Goal: Task Accomplishment & Management: Use online tool/utility

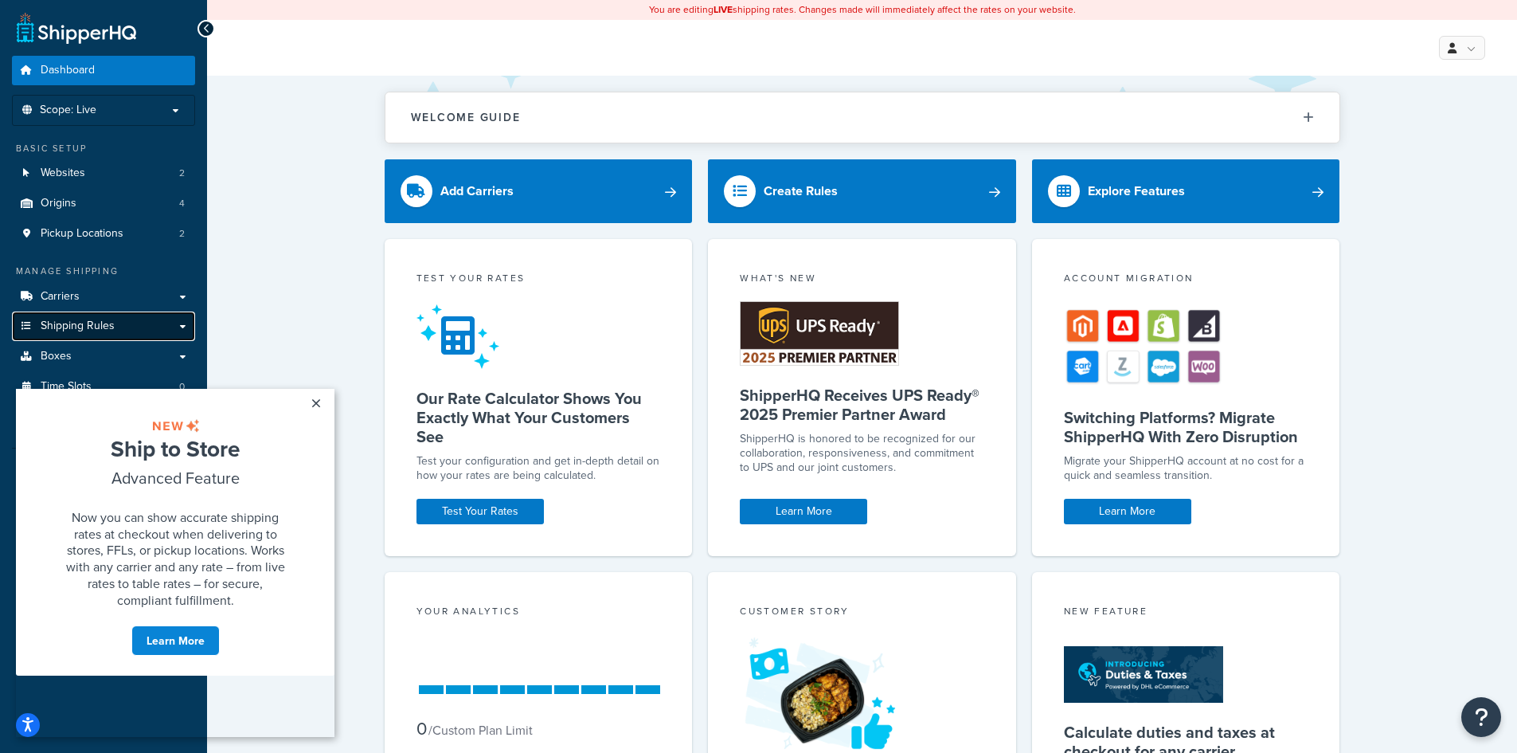
click at [33, 329] on icon at bounding box center [26, 326] width 16 height 10
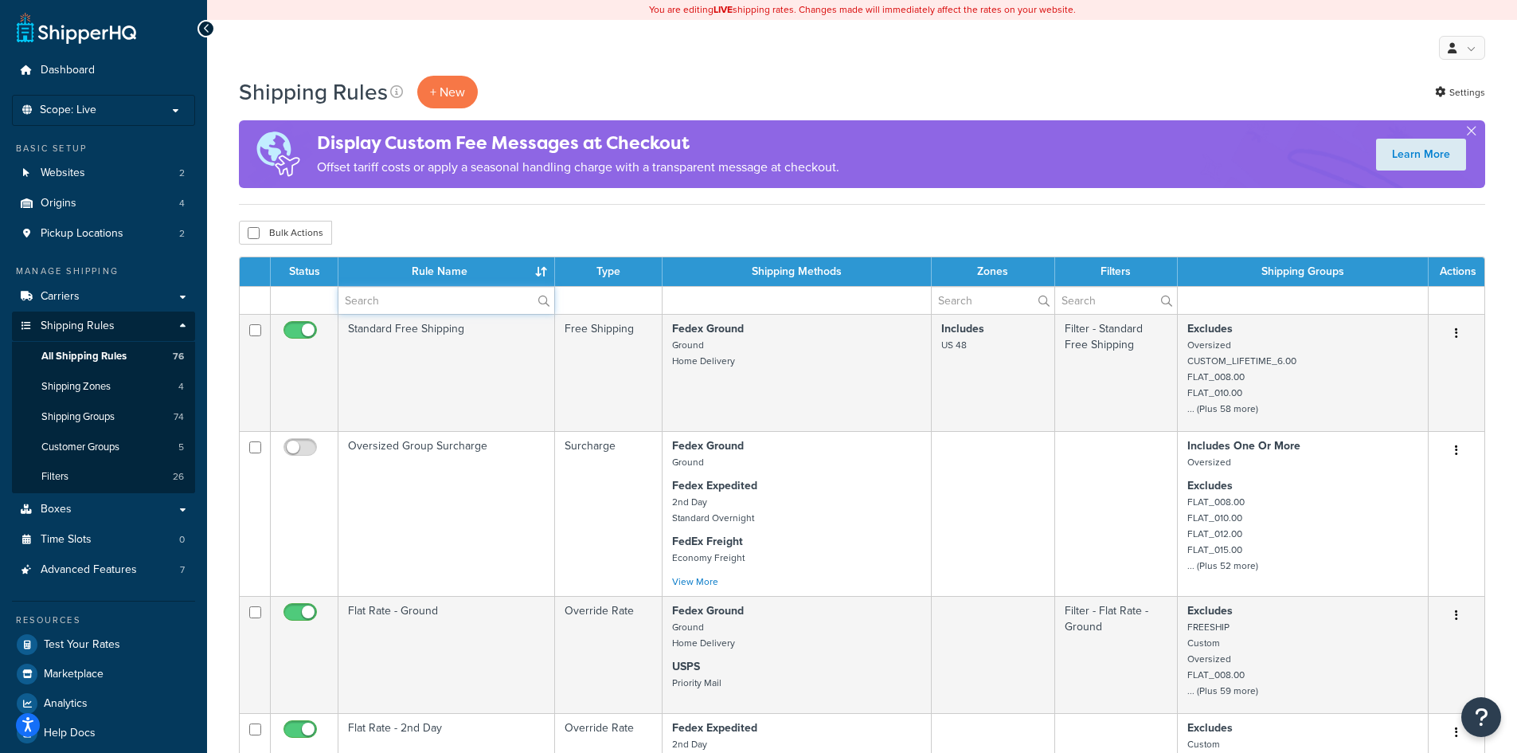
click at [450, 300] on input "text" at bounding box center [446, 300] width 216 height 27
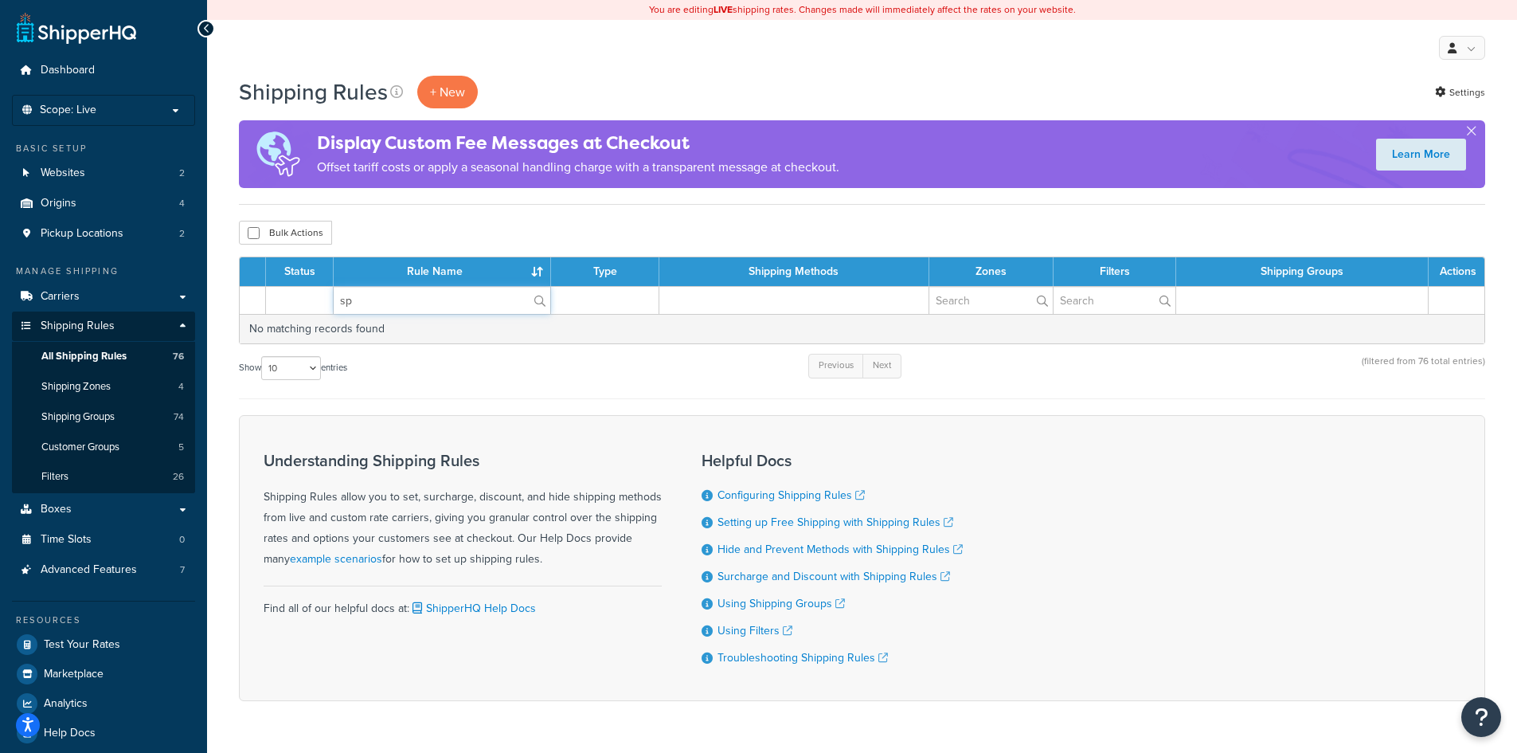
type input "s"
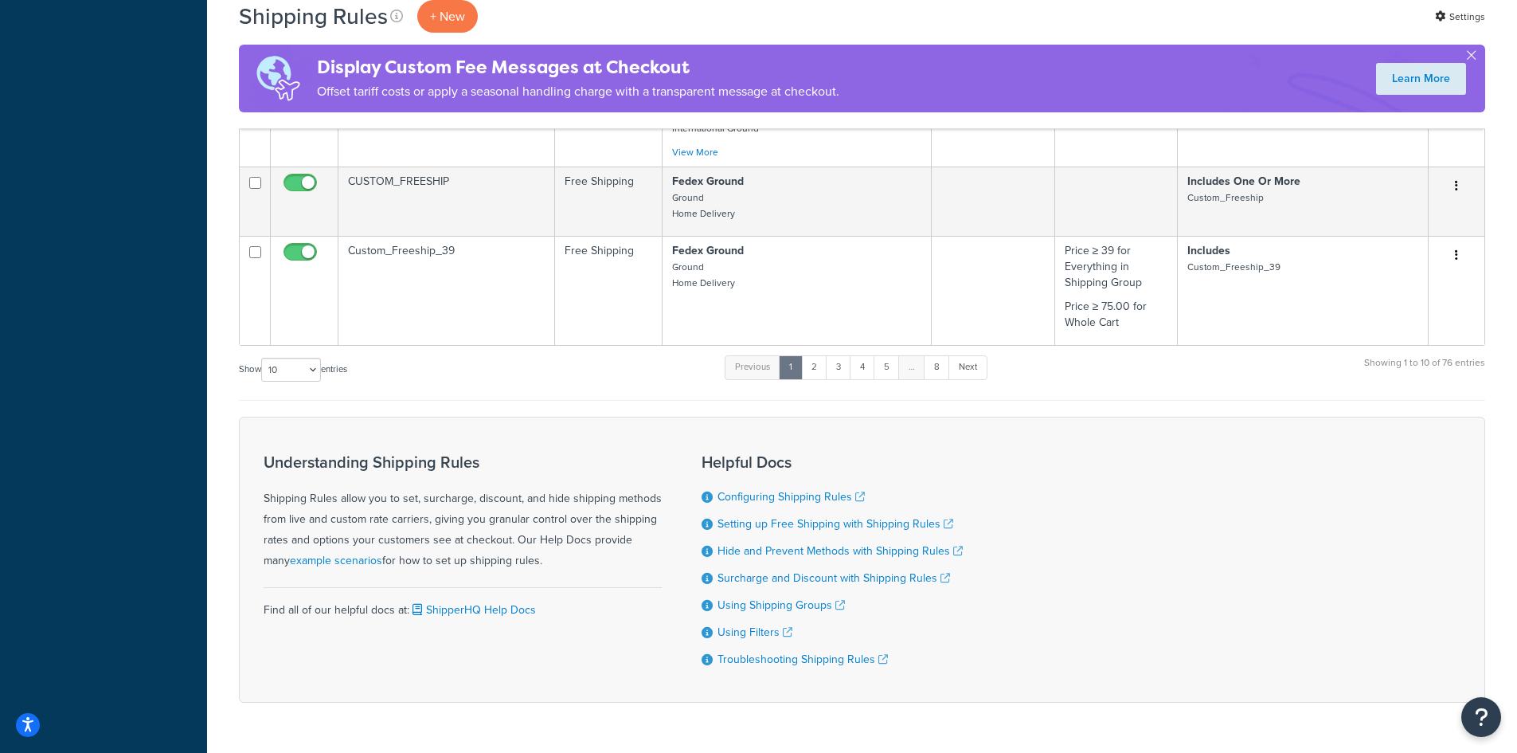
scroll to position [984, 0]
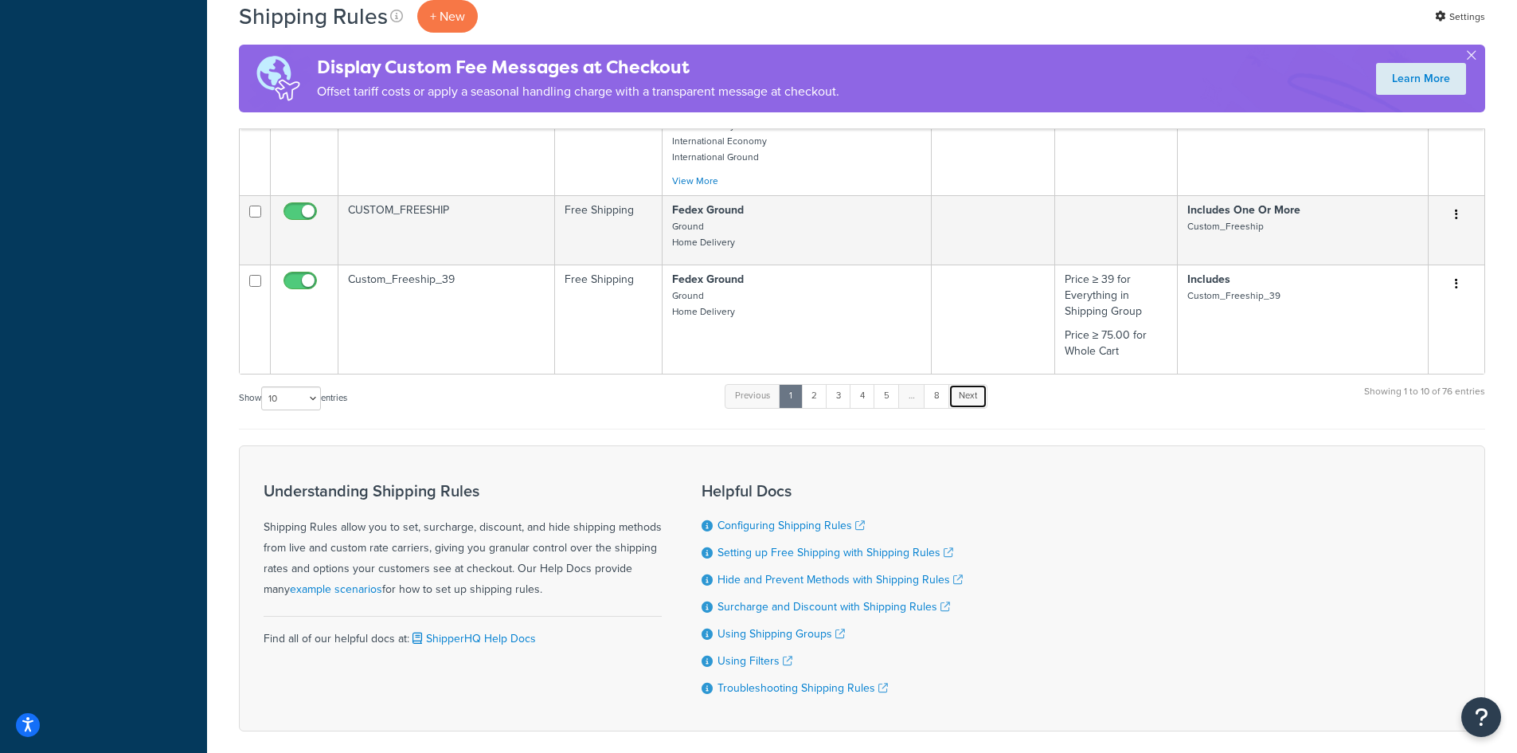
click at [974, 404] on link "Next" at bounding box center [968, 396] width 39 height 24
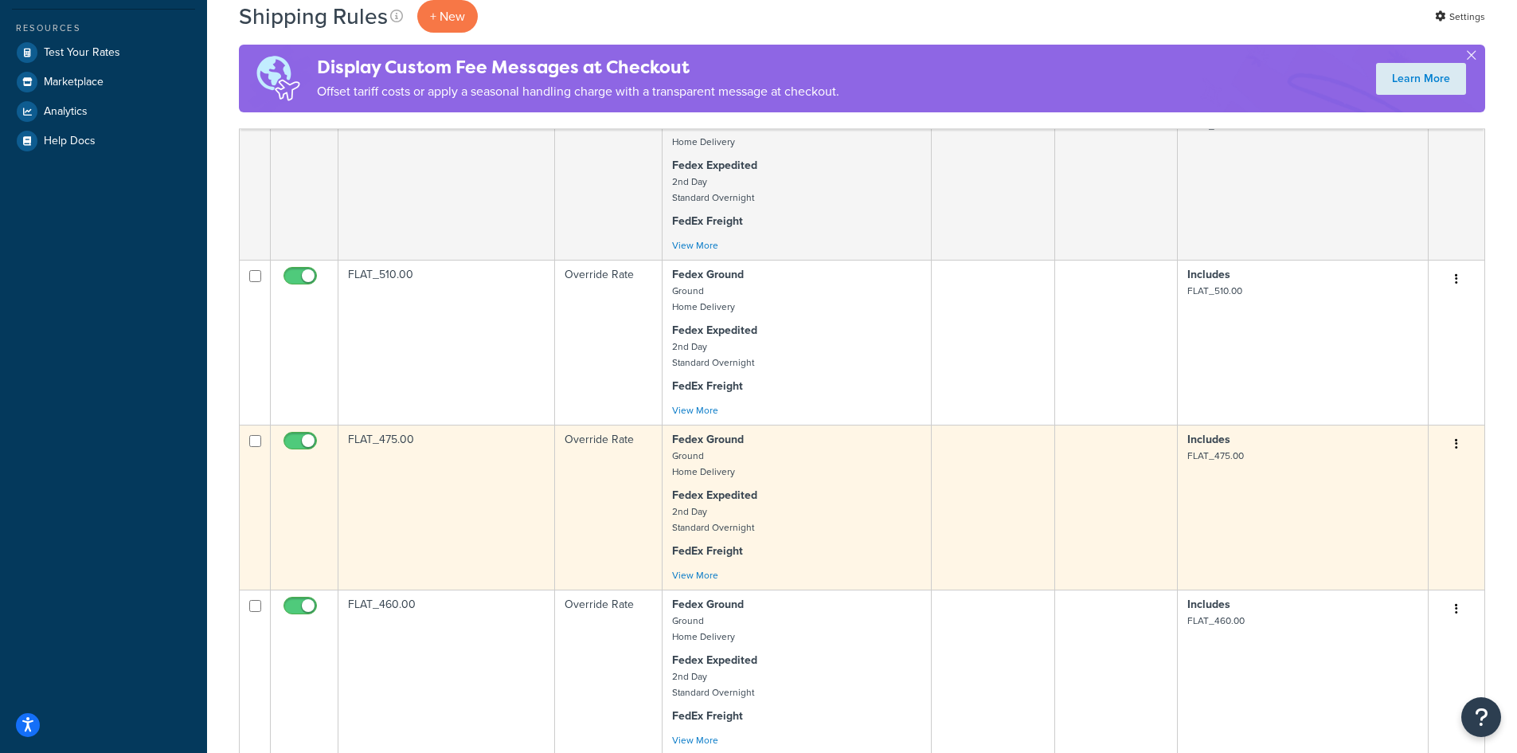
scroll to position [1063, 0]
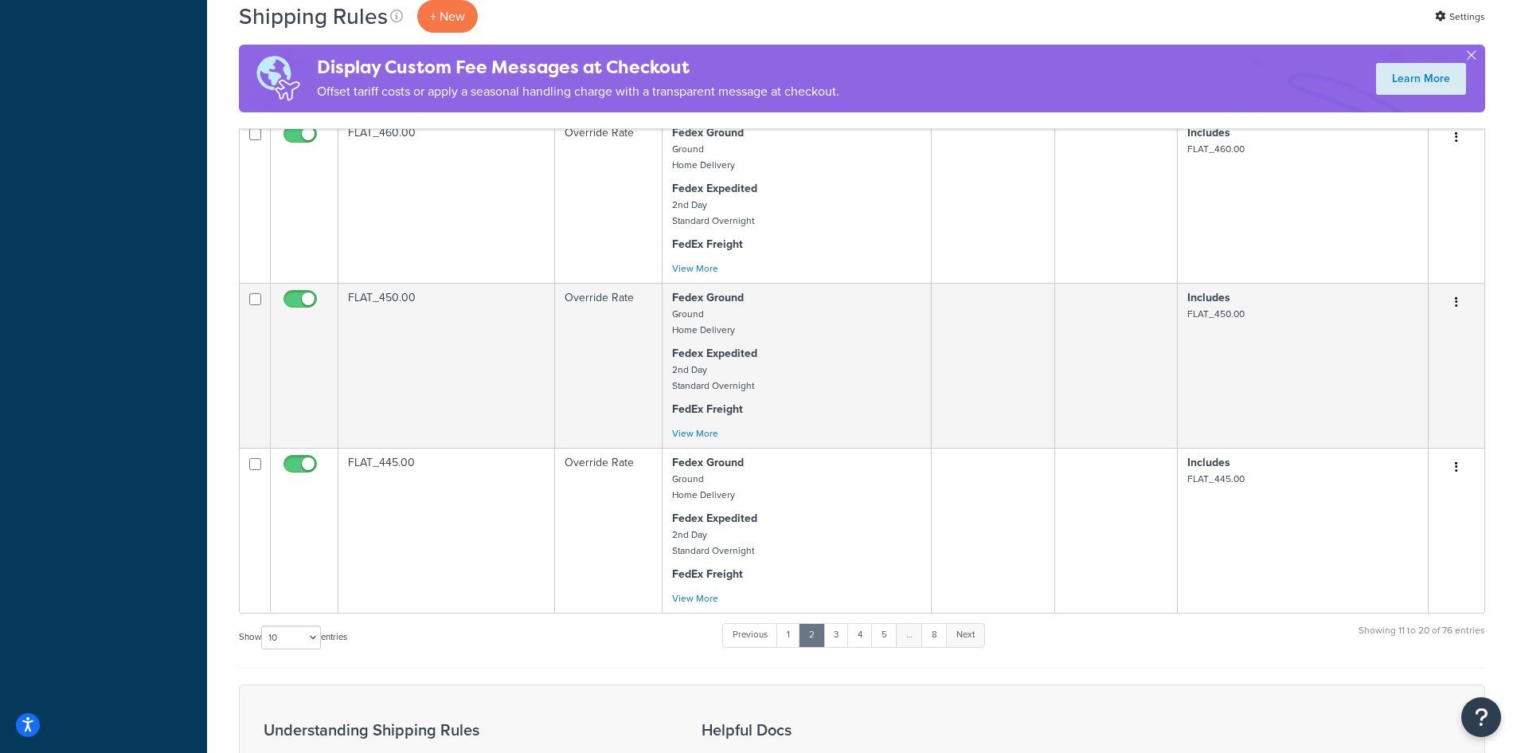
click at [971, 636] on link "Next" at bounding box center [965, 635] width 39 height 24
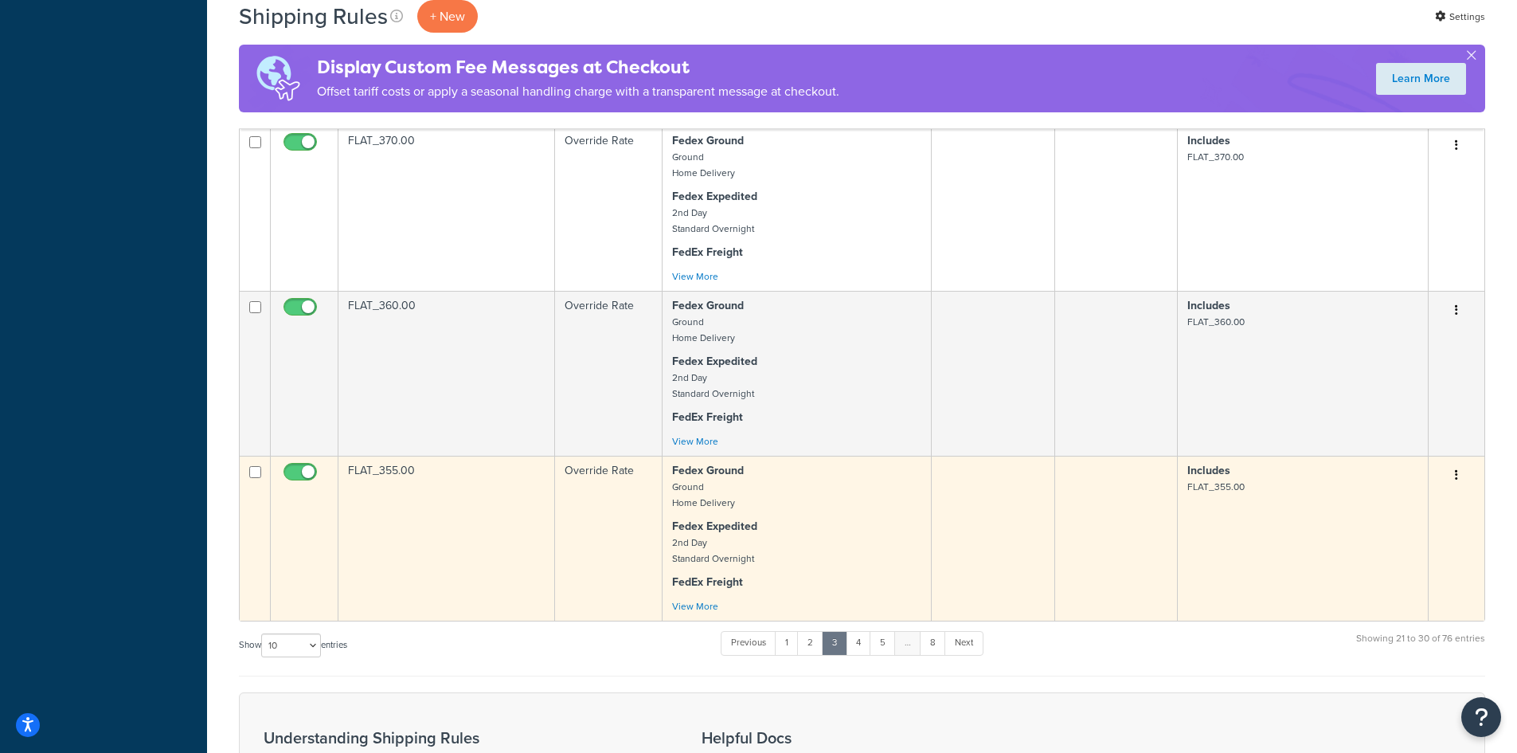
scroll to position [1513, 0]
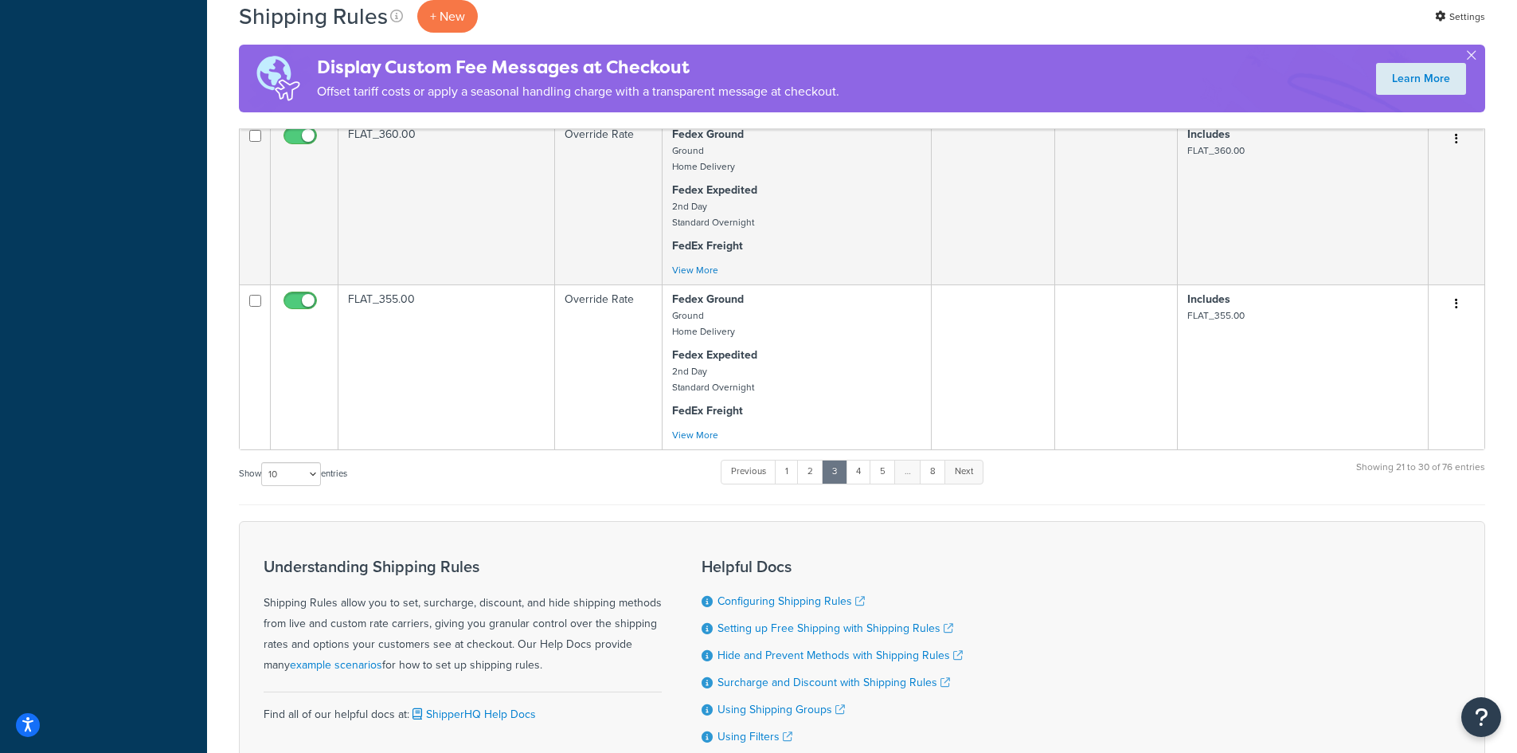
click at [963, 472] on link "Next" at bounding box center [964, 472] width 39 height 24
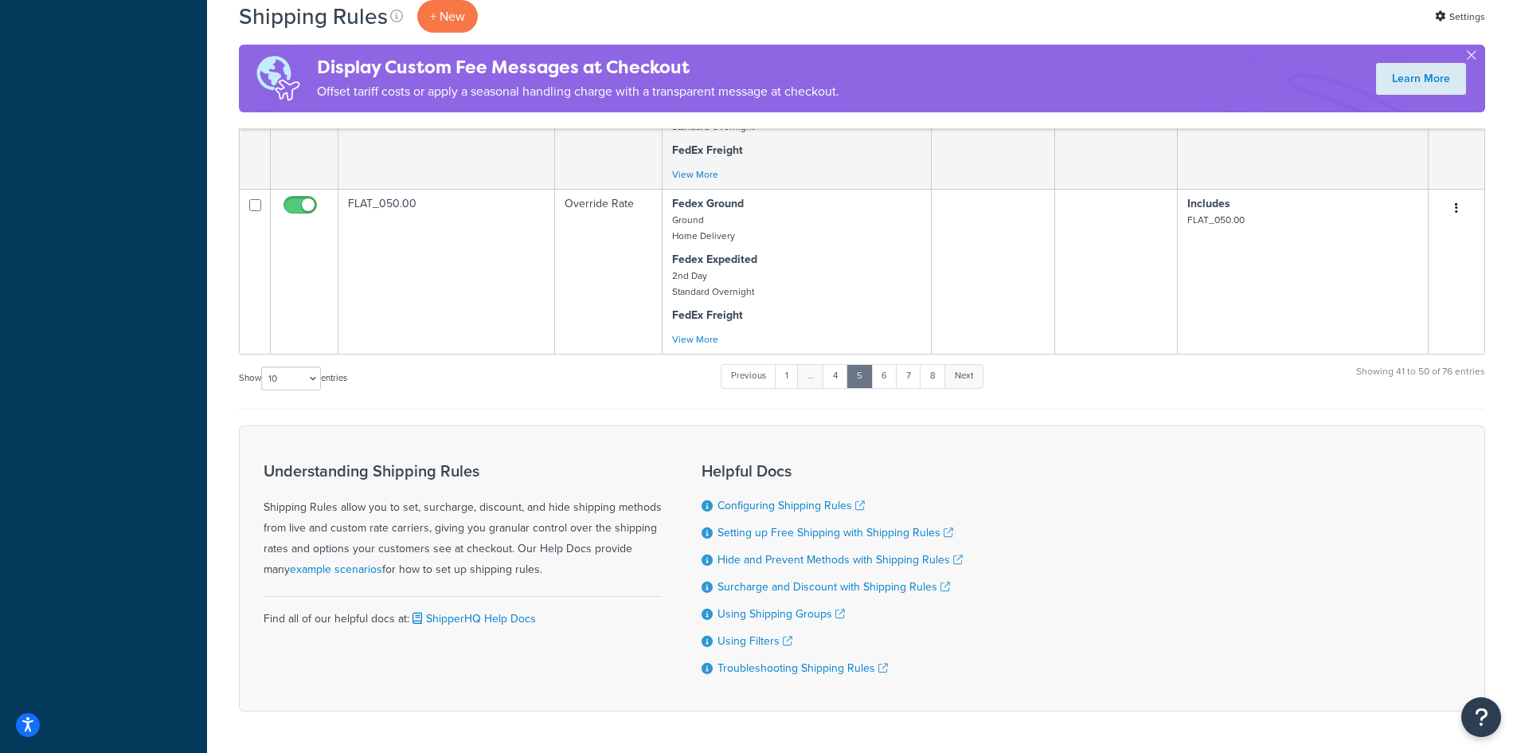
click at [968, 375] on link "Next" at bounding box center [964, 376] width 39 height 24
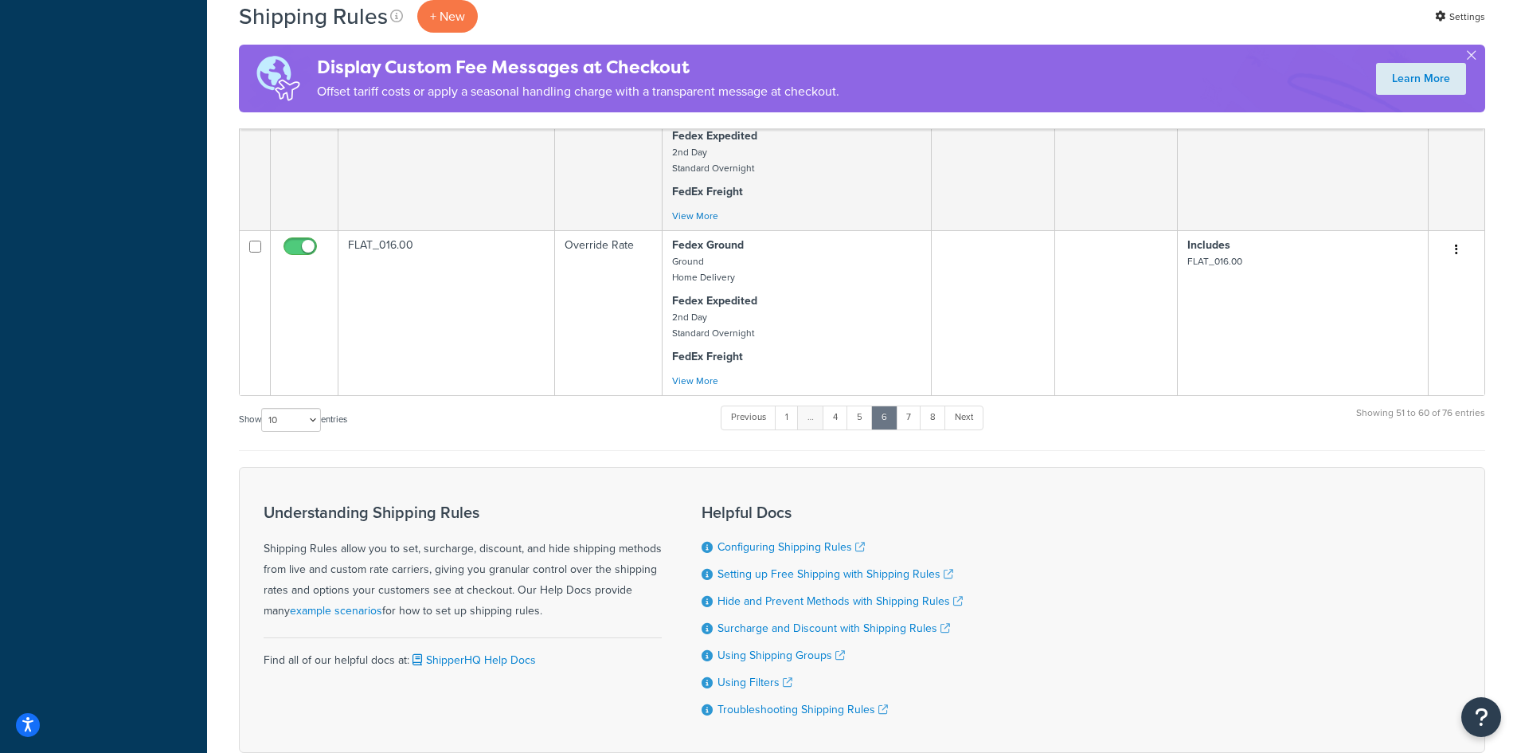
scroll to position [1668, 0]
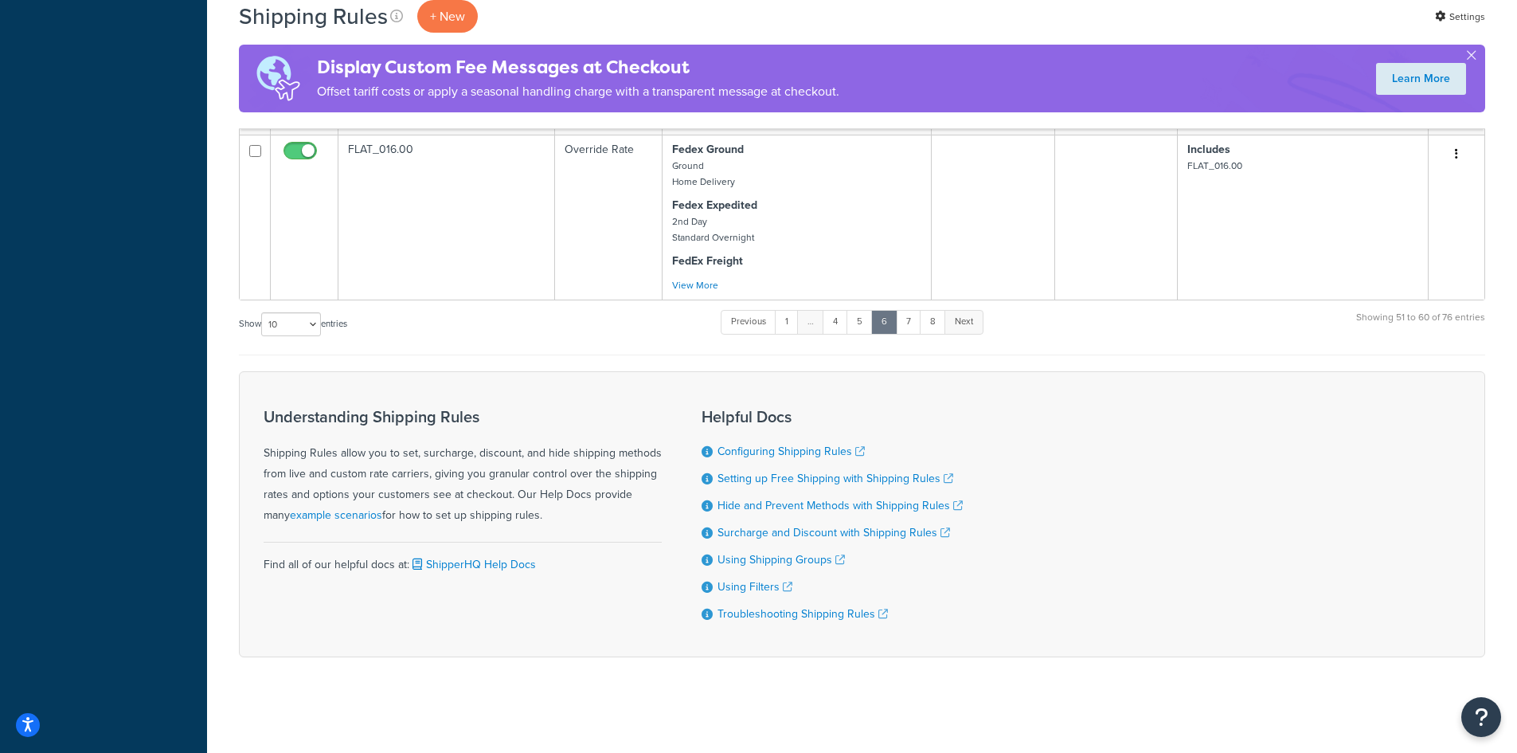
click at [960, 314] on link "Next" at bounding box center [964, 322] width 39 height 24
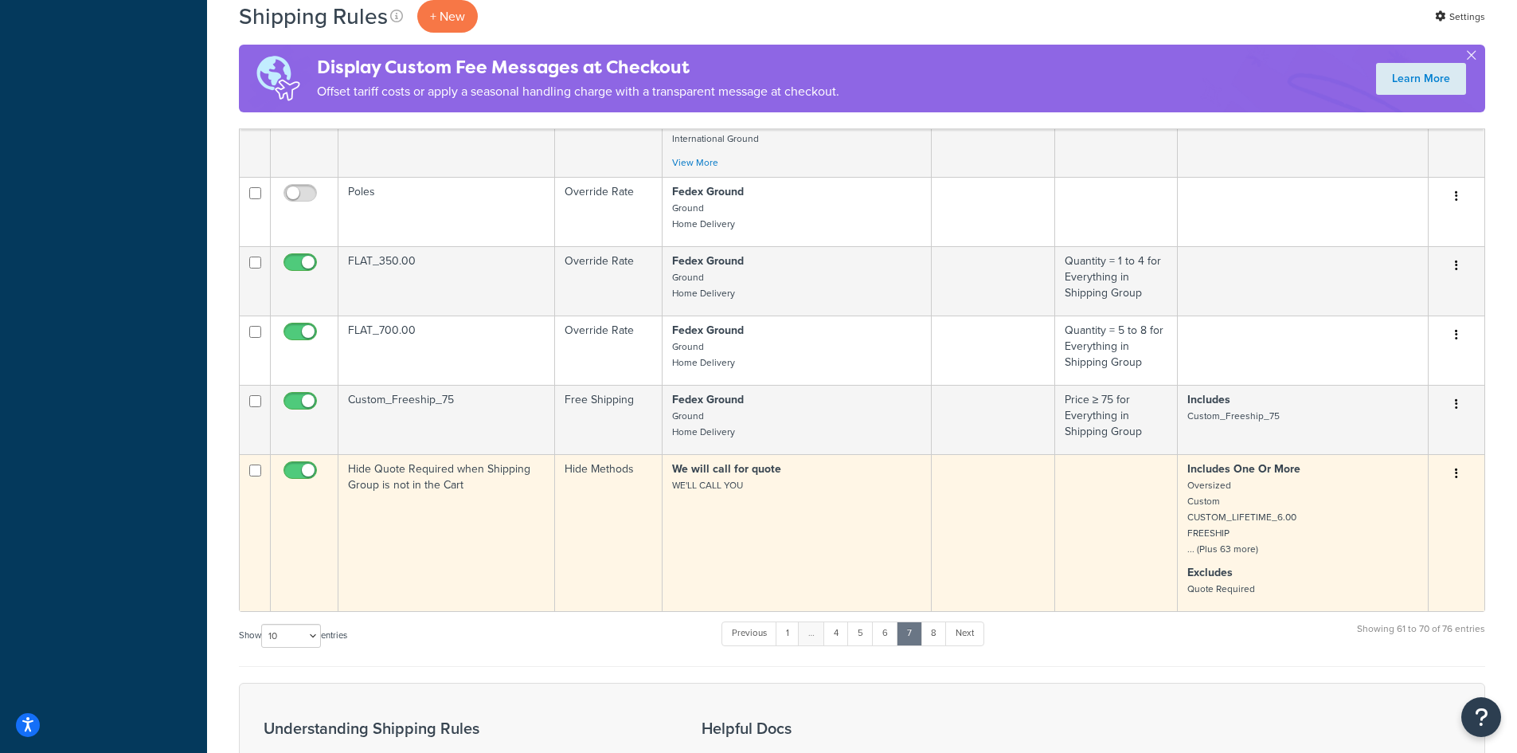
scroll to position [1071, 0]
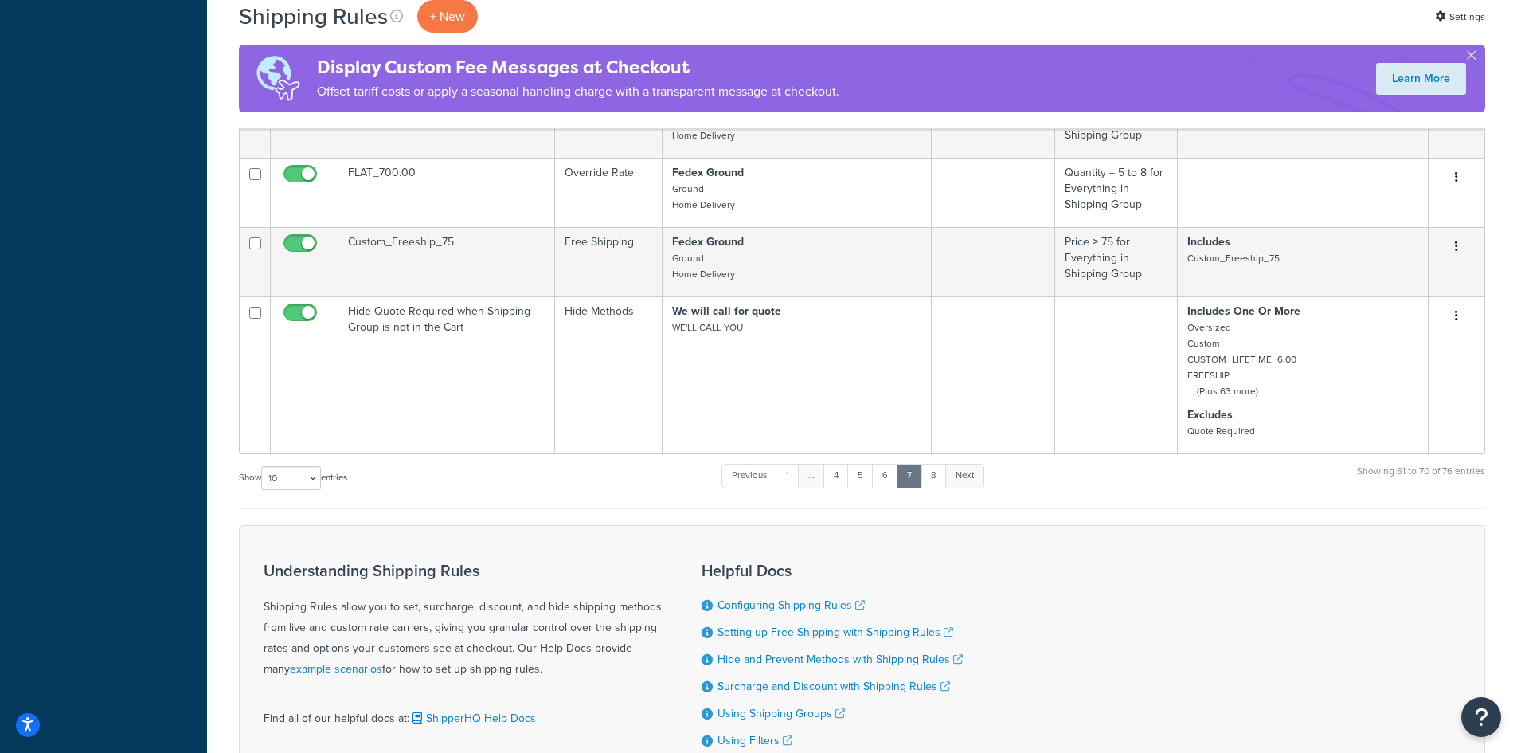
click at [968, 478] on link "Next" at bounding box center [964, 476] width 39 height 24
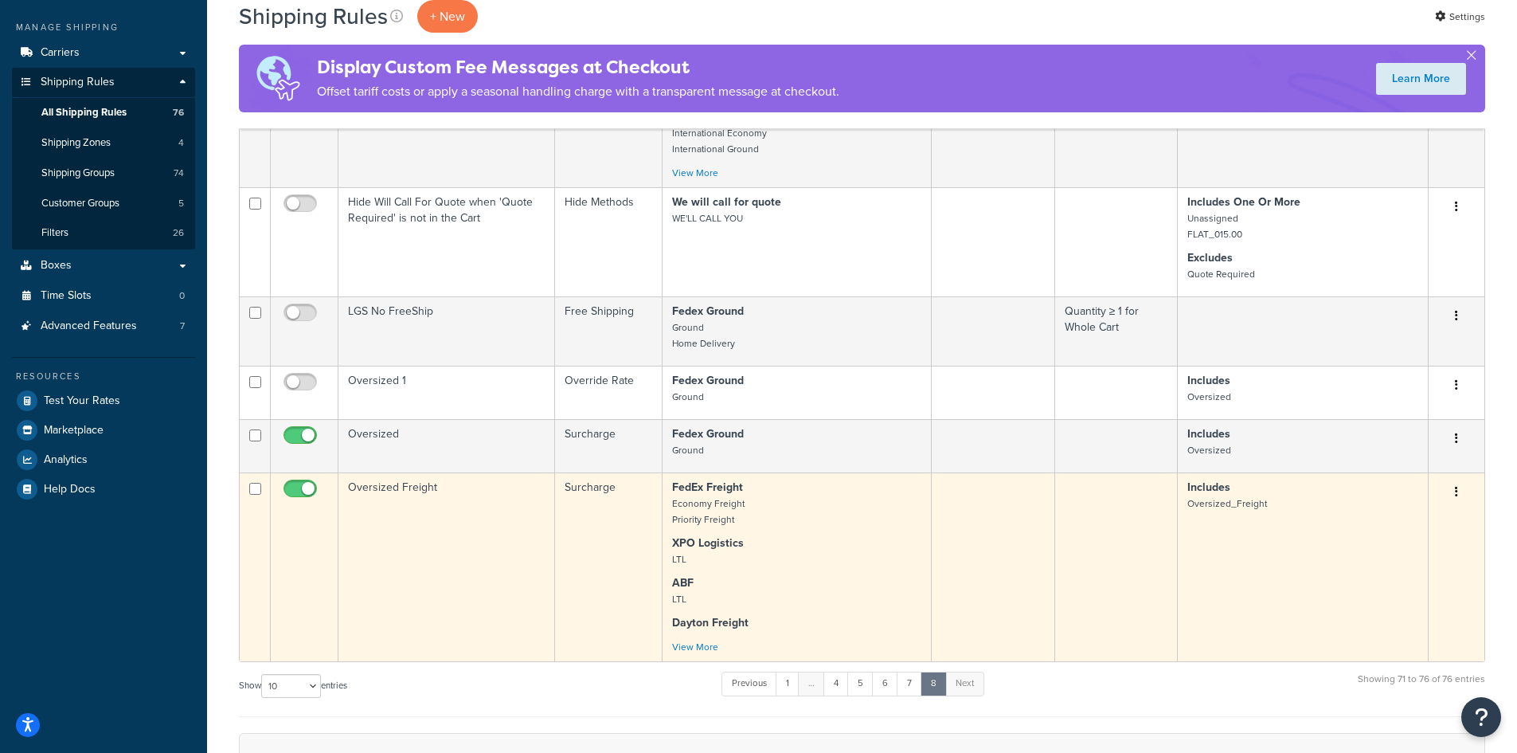
scroll to position [372, 0]
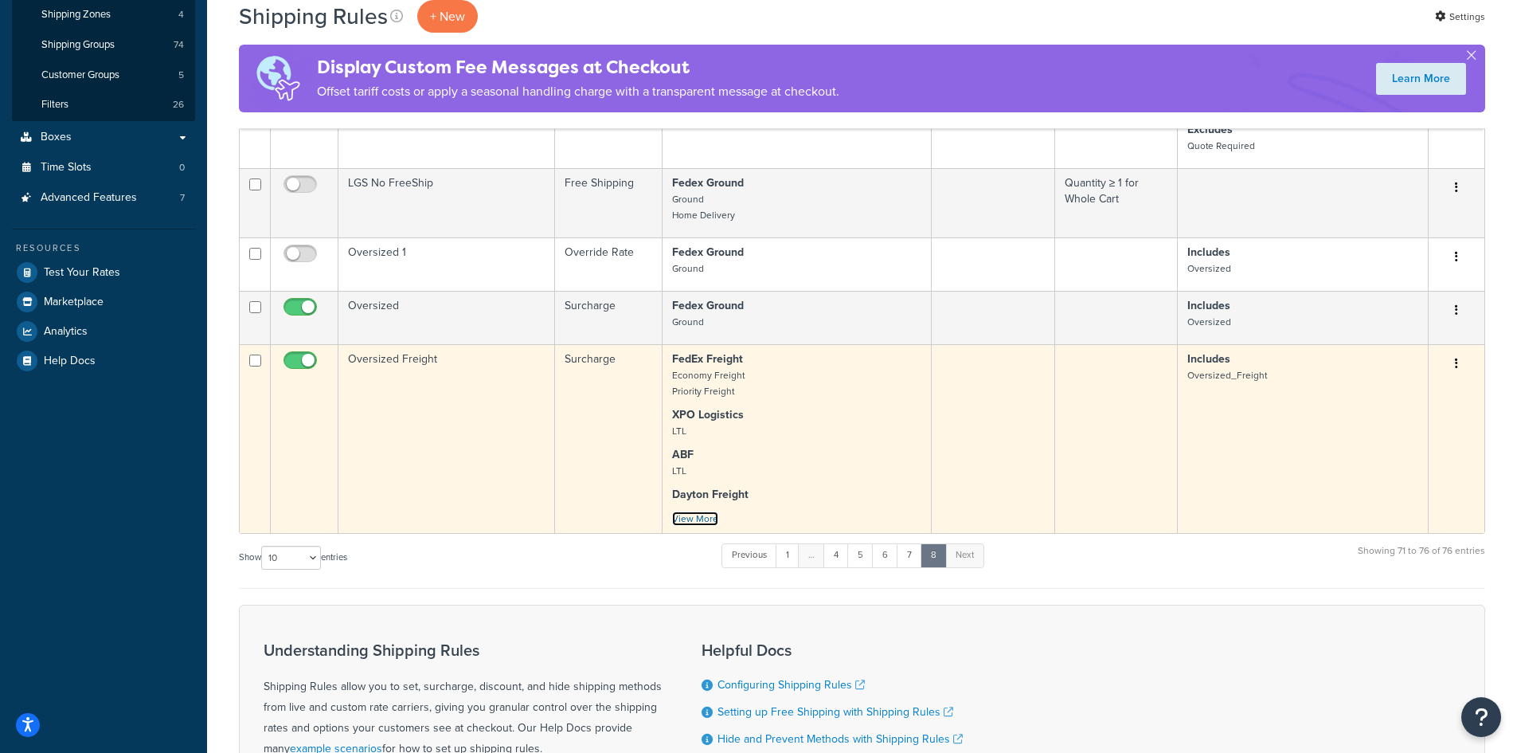
click at [693, 517] on link "View More" at bounding box center [695, 518] width 46 height 14
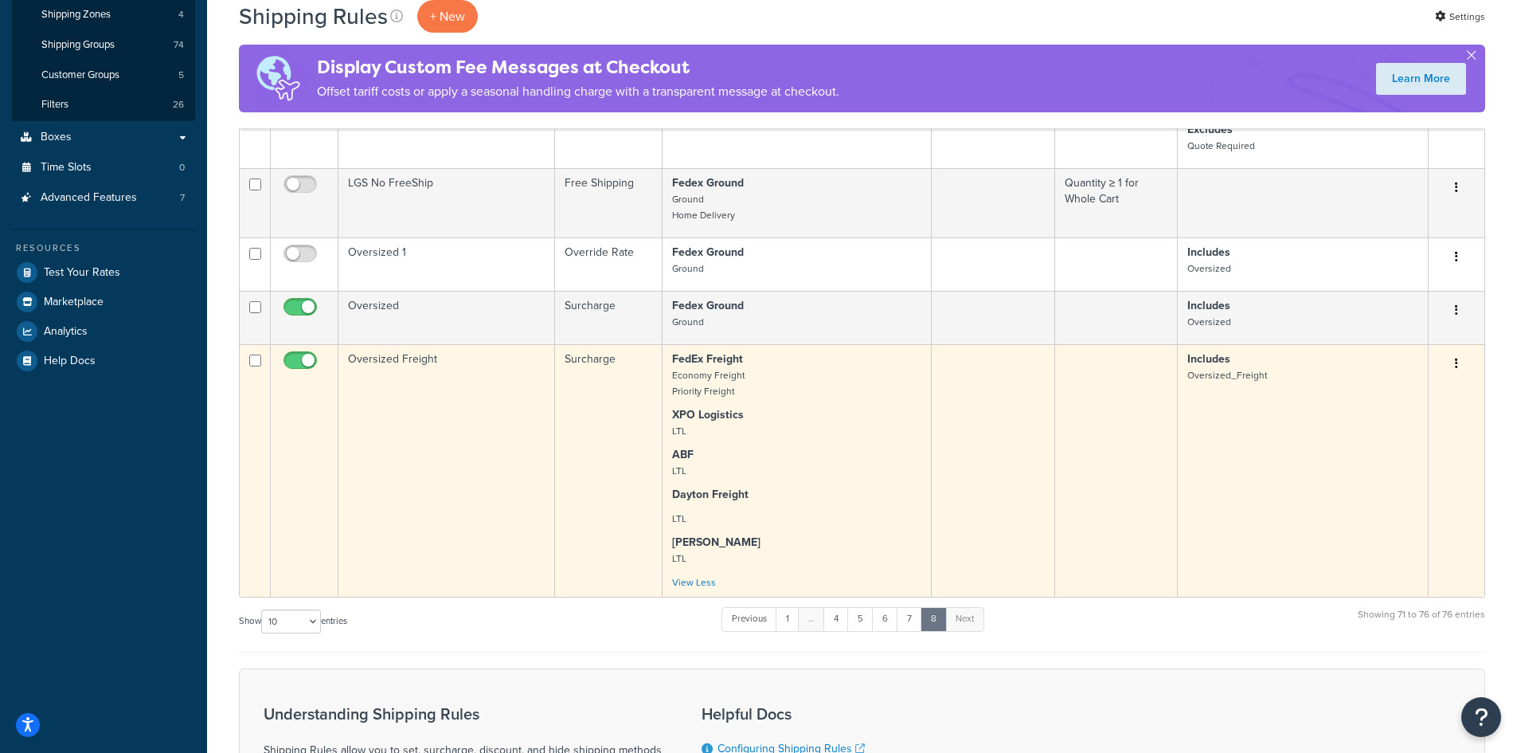
click at [415, 357] on td "Oversized Freight" at bounding box center [446, 470] width 217 height 252
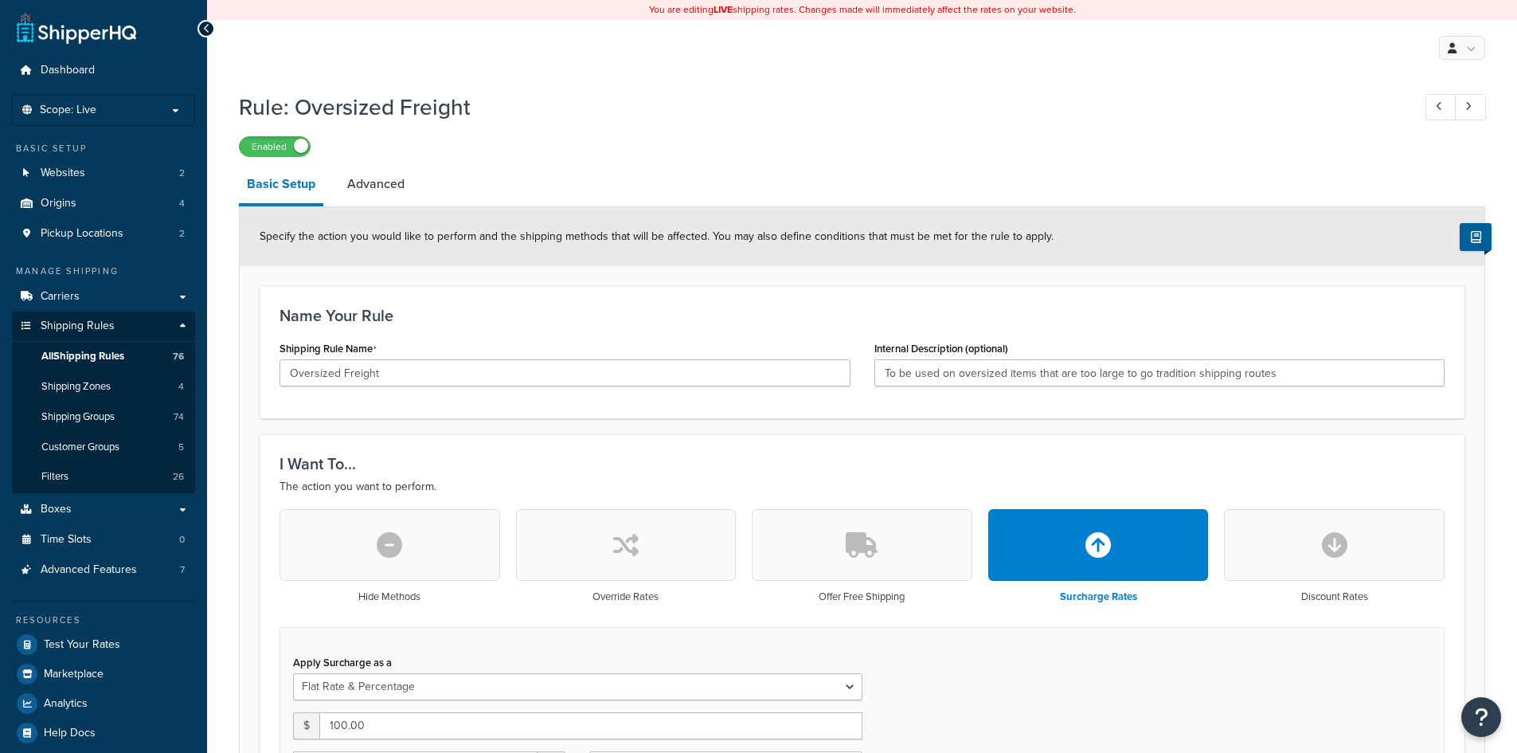
select select "FLAT_RATE_AND_PERCENTAGE"
select select "ITEM"
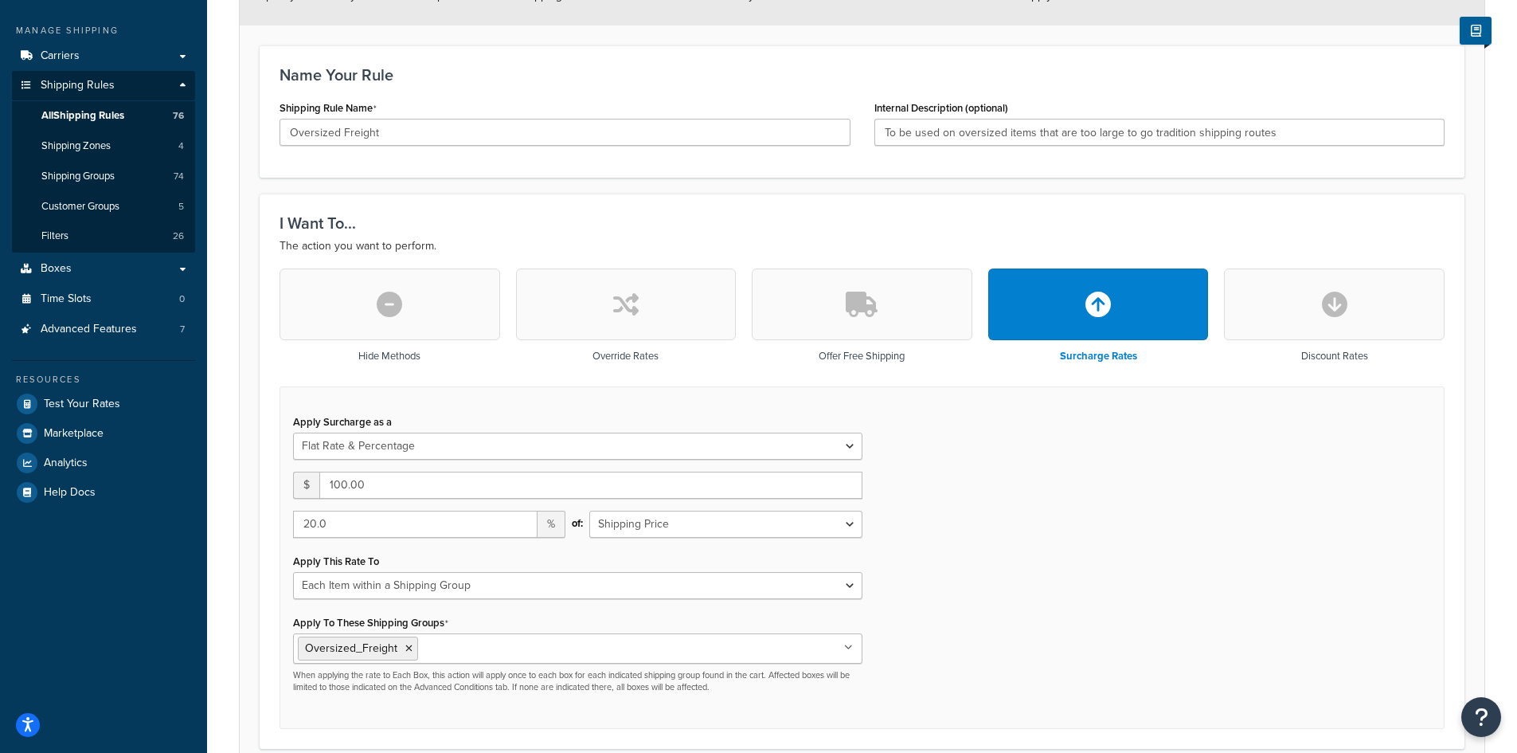
scroll to position [81, 0]
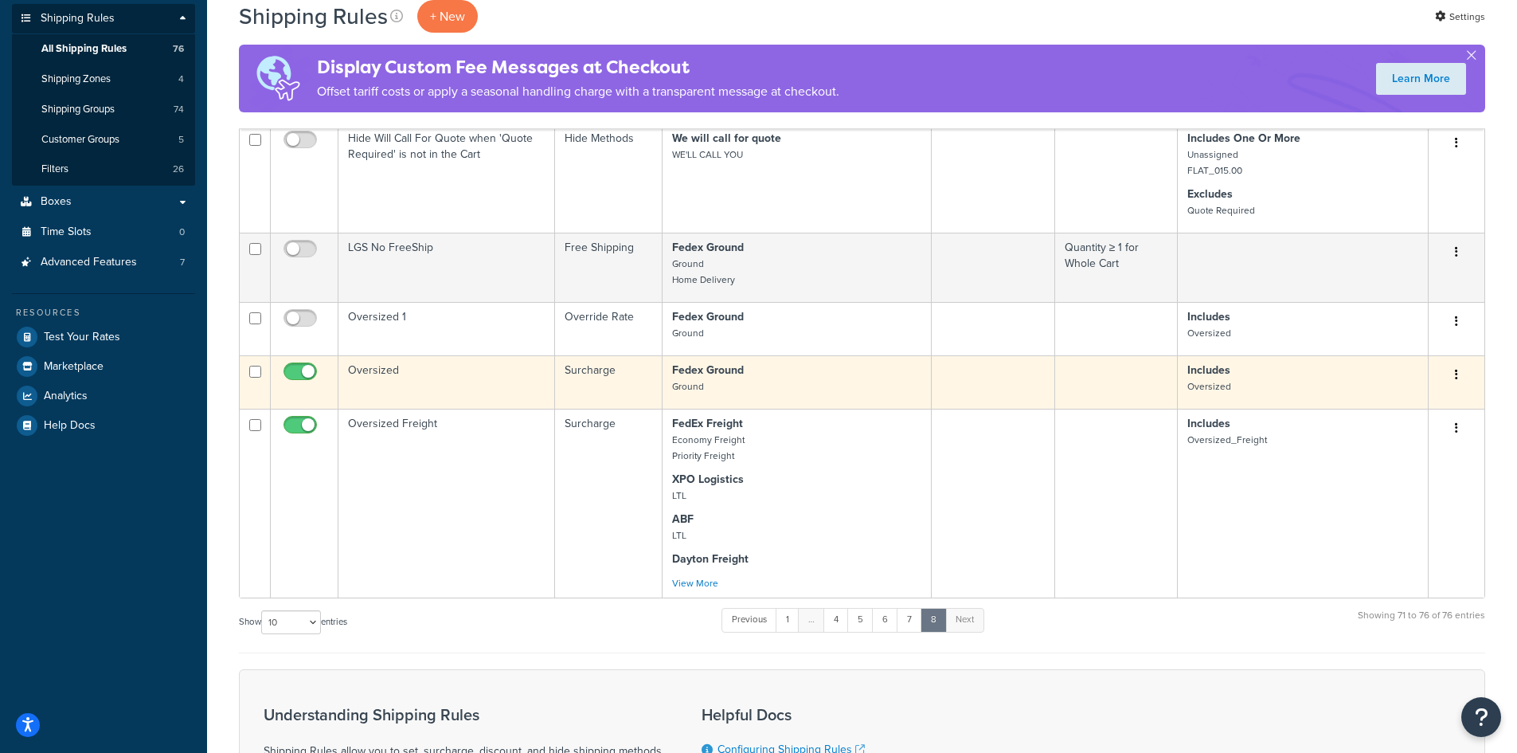
scroll to position [452, 0]
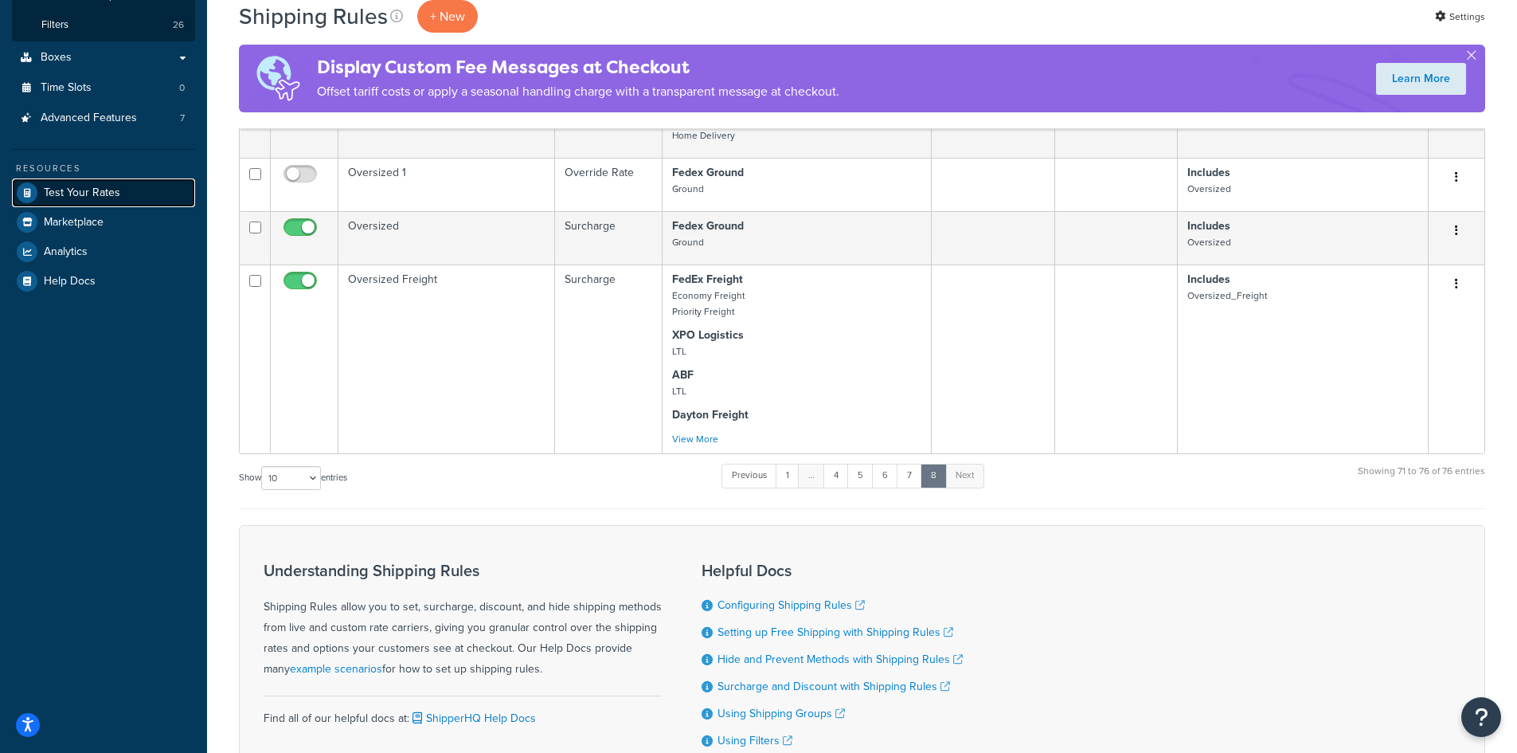
click at [79, 201] on link "Test Your Rates" at bounding box center [103, 192] width 183 height 29
